Goal: Find specific page/section: Find specific page/section

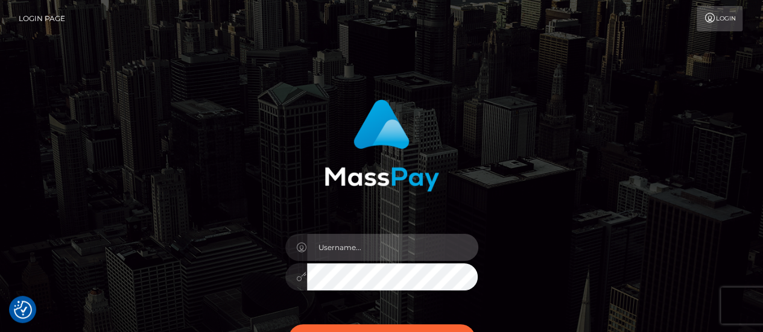
type input "abigail.cope"
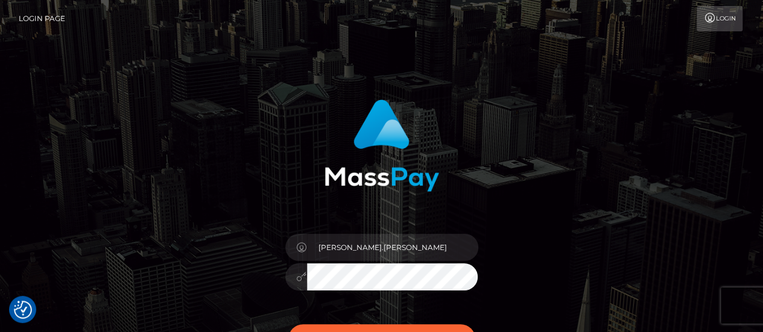
scroll to position [155, 0]
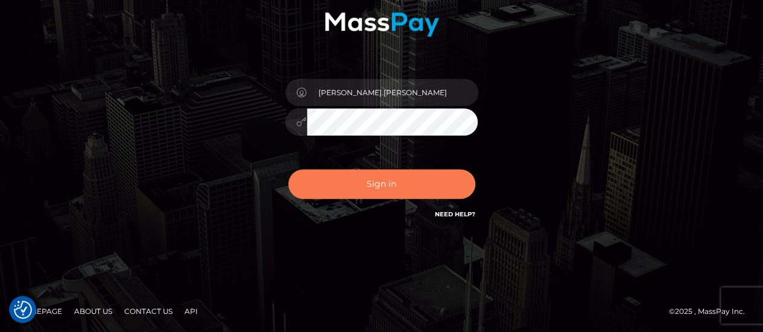
click at [405, 186] on button "Sign in" at bounding box center [381, 185] width 187 height 30
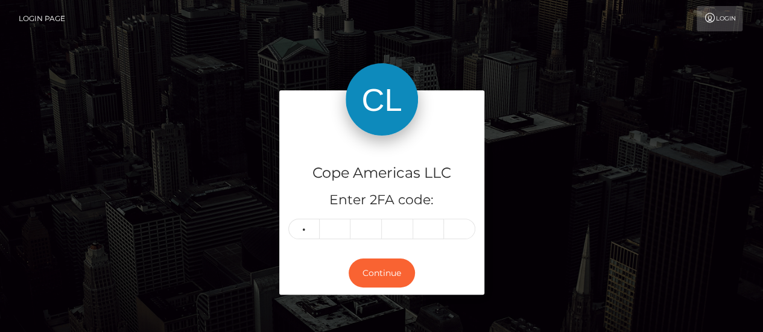
type input "1"
type input "0"
type input "7"
type input "8"
type input "5"
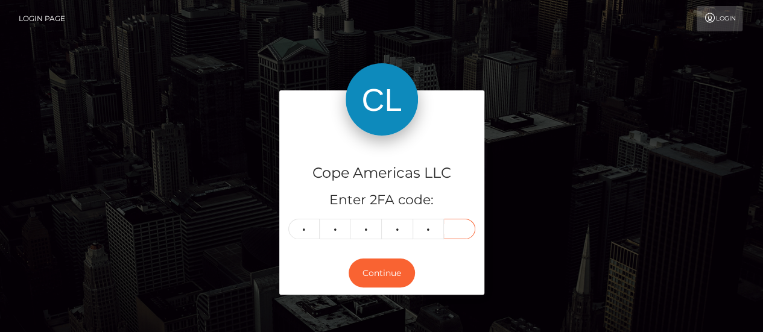
type input "9"
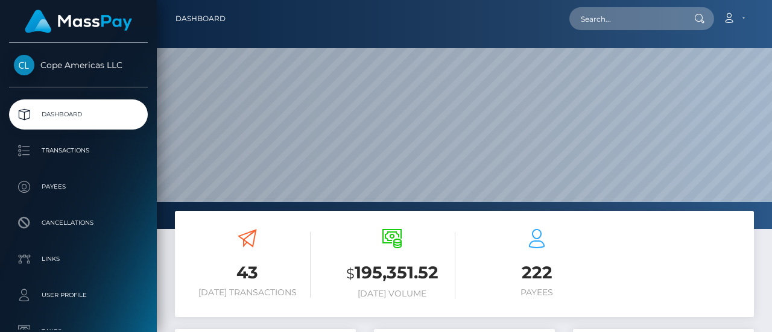
scroll to position [214, 181]
drag, startPoint x: 0, startPoint y: 0, endPoint x: 650, endPoint y: 16, distance: 650.5
click at [650, 16] on input "text" at bounding box center [626, 18] width 113 height 23
paste input "46051"
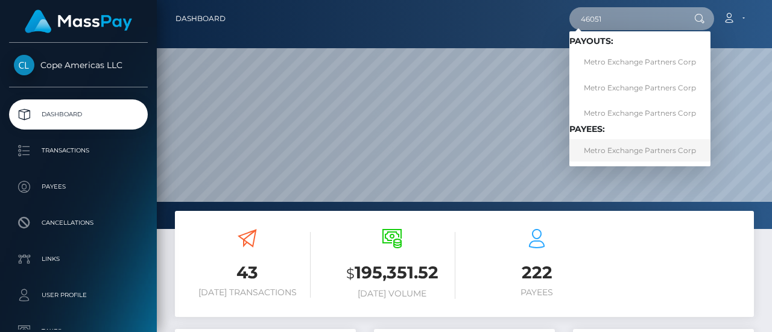
type input "46051"
click at [632, 150] on link "Metro Exchange Partners Corp" at bounding box center [640, 150] width 141 height 22
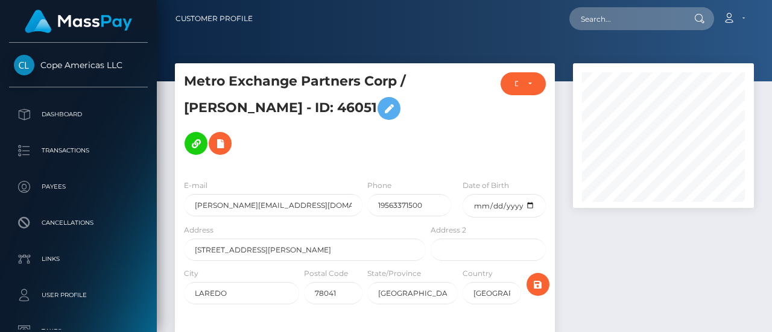
scroll to position [145, 181]
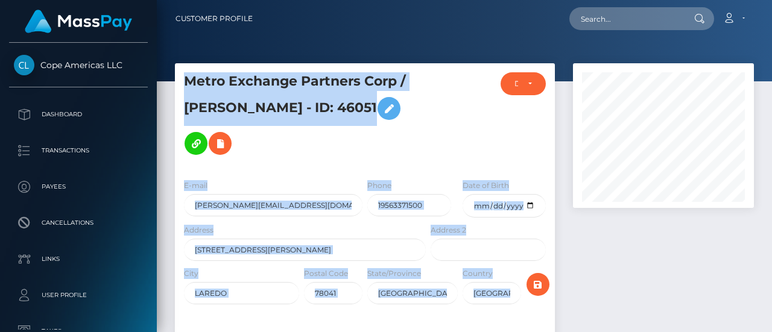
drag, startPoint x: 772, startPoint y: 43, endPoint x: 770, endPoint y: 159, distance: 115.8
click at [770, 159] on div "Customer Profile Loading... Loading..." at bounding box center [464, 166] width 615 height 332
click at [641, 227] on div at bounding box center [663, 238] width 199 height 351
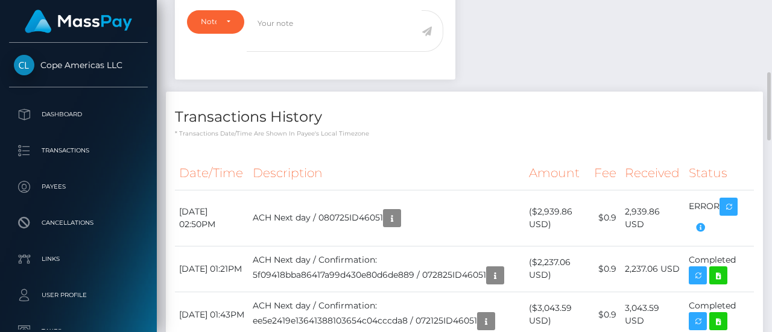
scroll to position [724, 0]
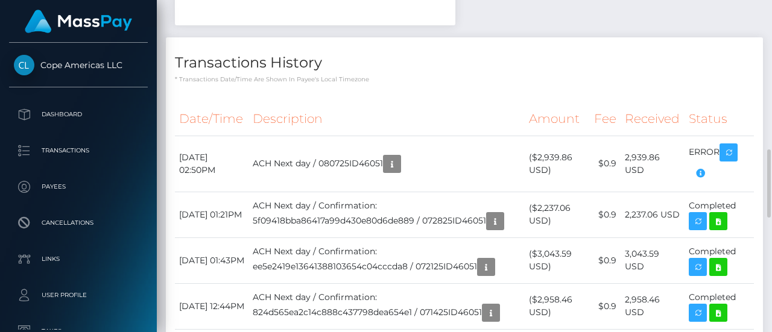
click at [641, 227] on td "2,237.06 USD" at bounding box center [653, 215] width 64 height 46
